Goal: Check status

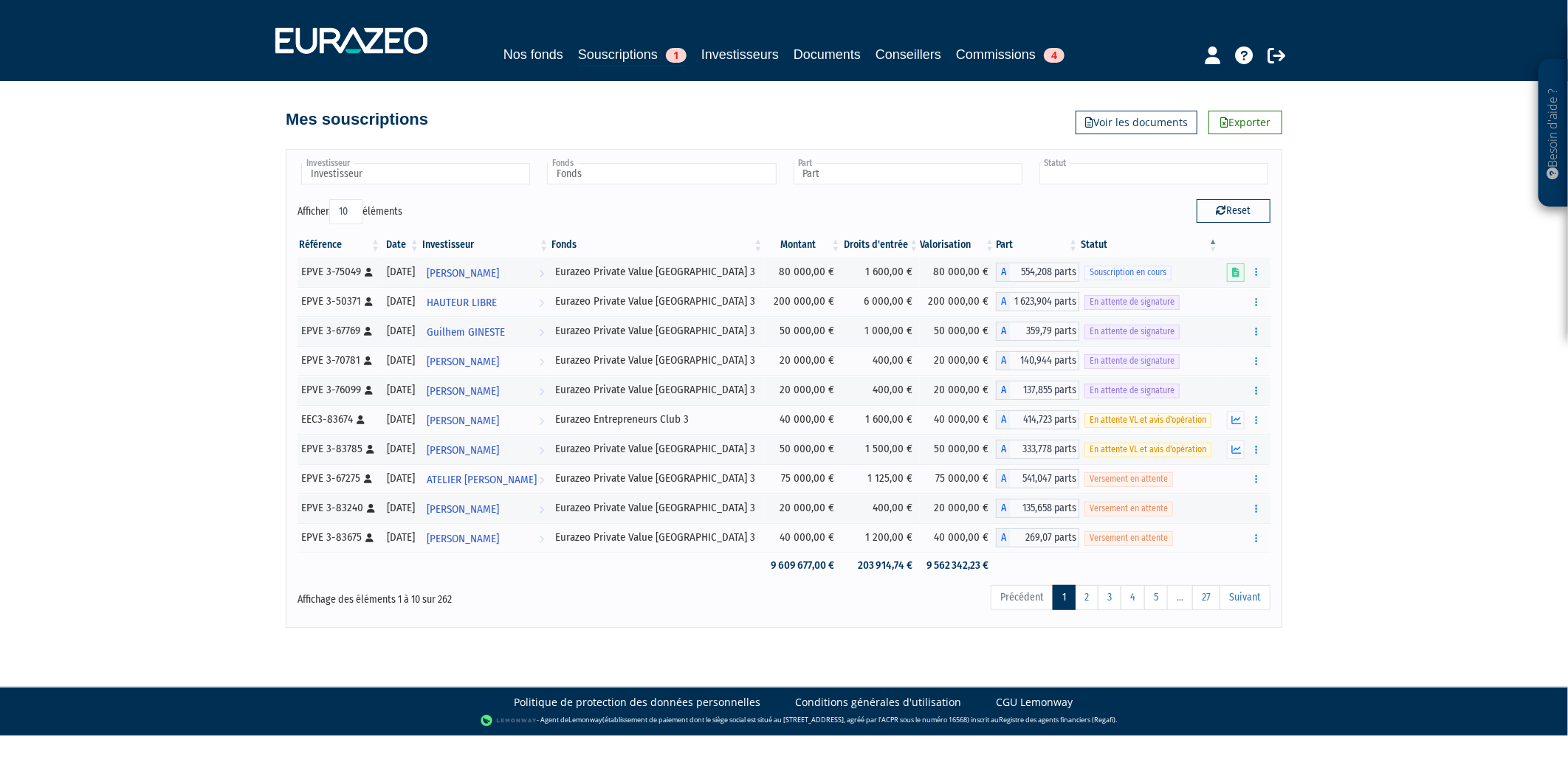
click at [1152, 165] on input "text" at bounding box center [1154, 174] width 229 height 21
click at [1145, 211] on li "En attente de signature" at bounding box center [1153, 216] width 233 height 18
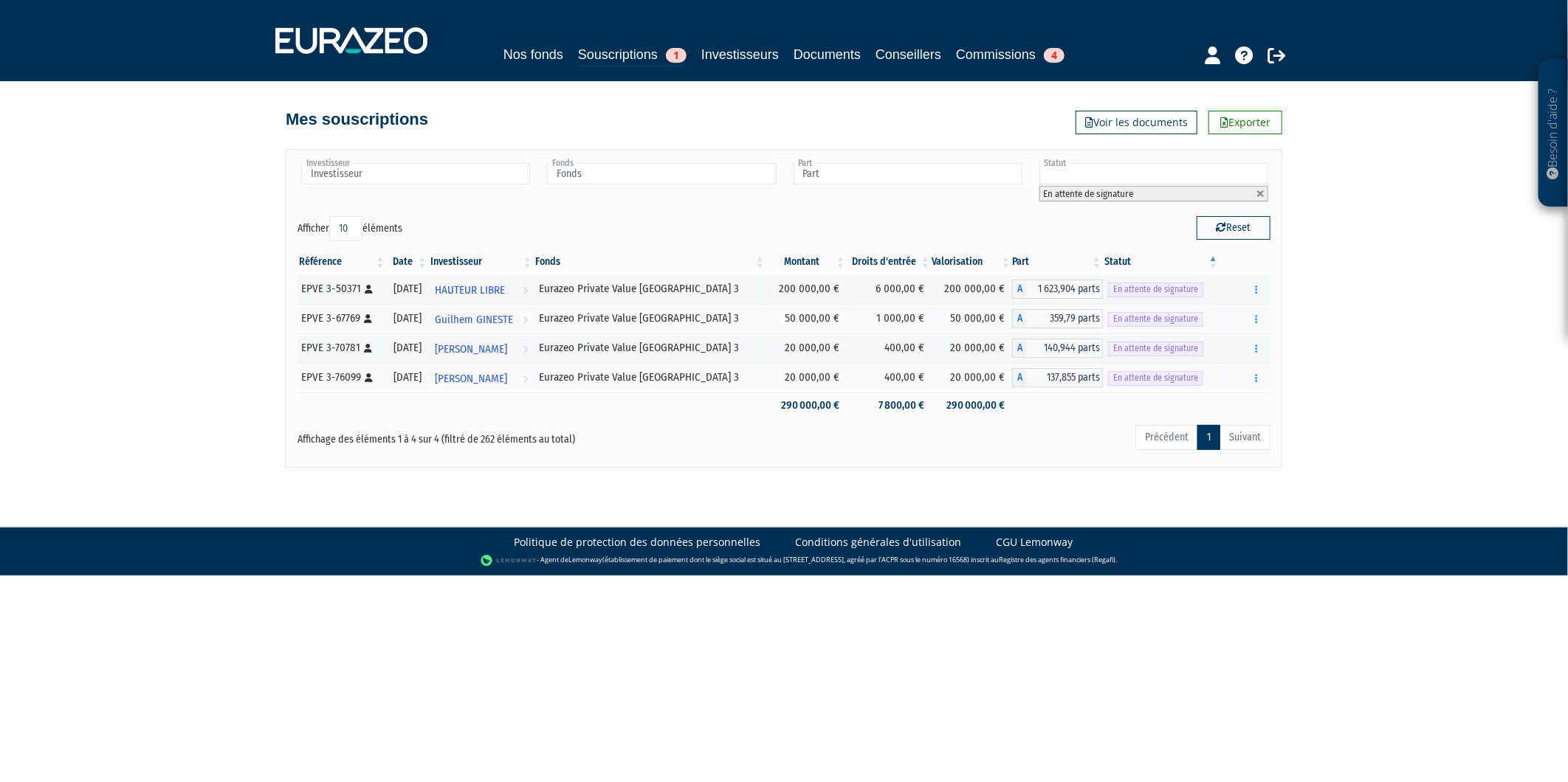
click at [1157, 180] on input "text" at bounding box center [1154, 174] width 229 height 21
click at [1139, 267] on li "Versement en attente" at bounding box center [1153, 269] width 233 height 18
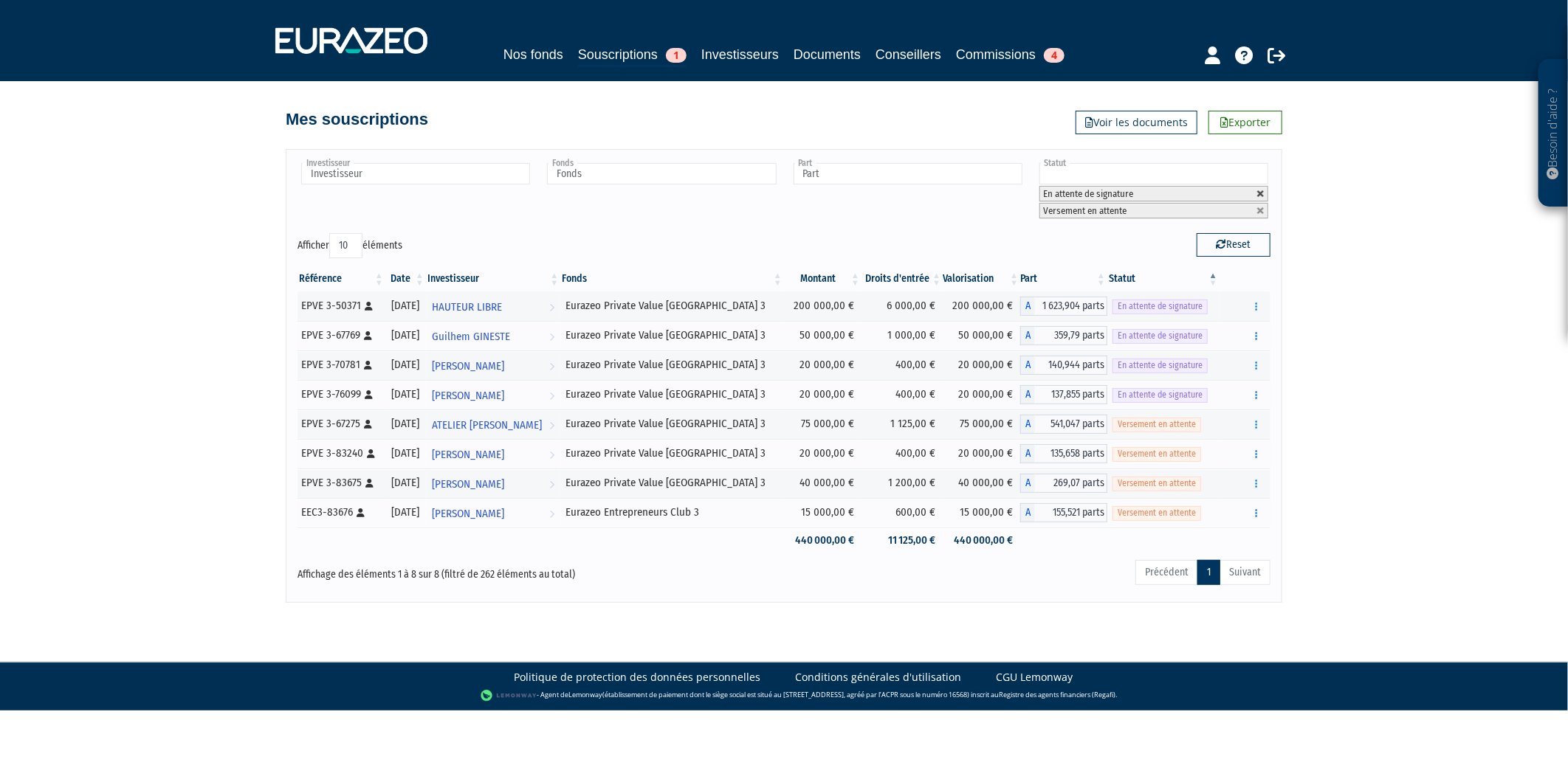
click at [1264, 189] on link at bounding box center [1260, 193] width 9 height 9
